Goal: Check status: Check status

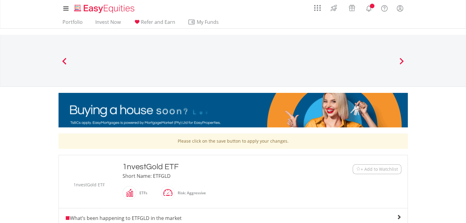
click at [459, 29] on div "My Investments Invest Now New Listings Sell My Recurring Investments Pending Or…" at bounding box center [233, 64] width 466 height 128
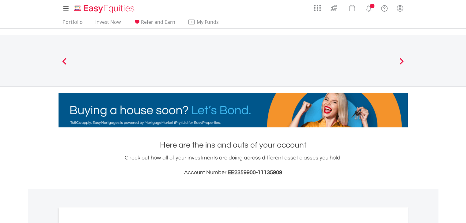
click at [343, 167] on div "Check out how all of your investments are doing across different asset classes …" at bounding box center [232, 165] width 349 height 23
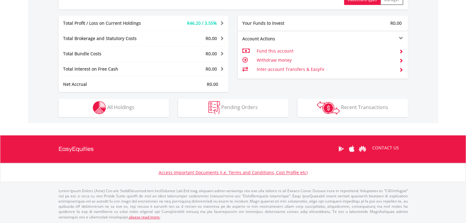
scroll to position [59, 116]
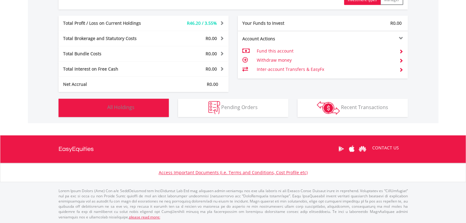
click at [129, 110] on span "All Holdings" at bounding box center [120, 107] width 27 height 7
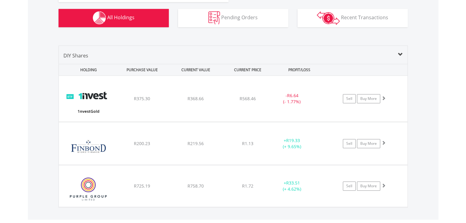
scroll to position [397, 0]
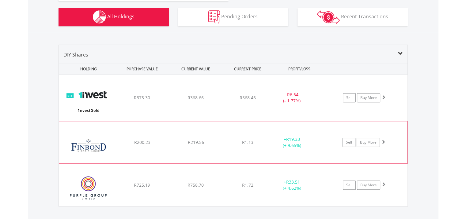
click at [274, 121] on div "﻿ Finbond Group Limited R200.23 R219.56 R1.13 + R19.33 (+ 9.65%) Sell Buy More" at bounding box center [233, 98] width 348 height 47
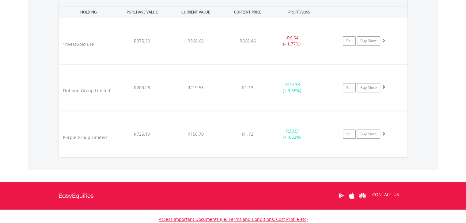
scroll to position [456, 0]
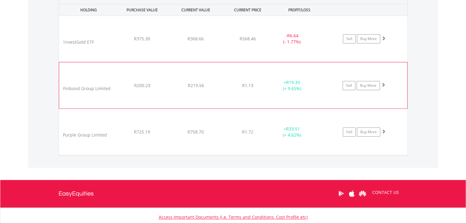
click at [289, 87] on div "+ R19.33 (+ 9.65%)" at bounding box center [291, 86] width 46 height 12
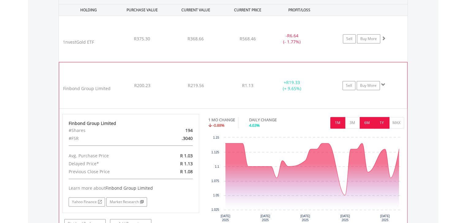
drag, startPoint x: 376, startPoint y: 117, endPoint x: 370, endPoint y: 123, distance: 8.9
click at [370, 123] on div "1M 3M 6M 1Y MAX" at bounding box center [367, 123] width 74 height 12
click at [370, 123] on button "6M" at bounding box center [366, 123] width 15 height 12
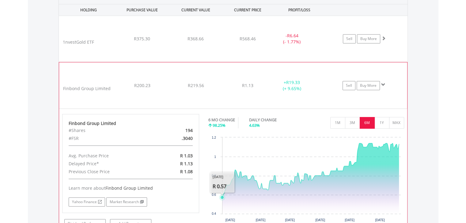
click at [223, 195] on icon "Interactive chart" at bounding box center [222, 198] width 6 height 6
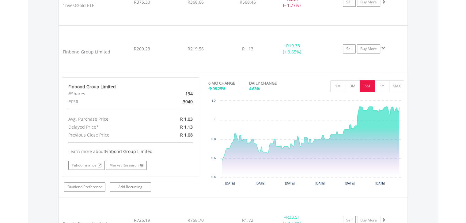
scroll to position [505, 0]
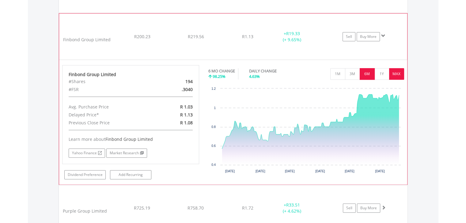
click at [397, 73] on button "MAX" at bounding box center [396, 74] width 15 height 12
